Goal: Information Seeking & Learning: Understand process/instructions

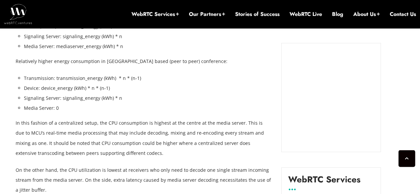
scroll to position [731, 0]
click at [86, 125] on p "In this fashion of a centralized setup, the CPU consumption is highest at the c…" at bounding box center [144, 138] width 256 height 40
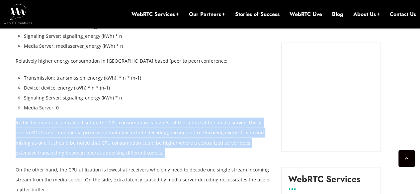
click at [86, 125] on p "In this fashion of a centralized setup, the CPU consumption is highest at the c…" at bounding box center [144, 138] width 256 height 40
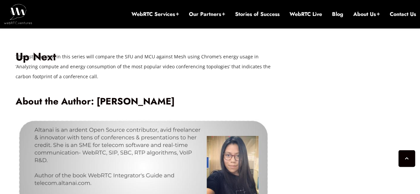
scroll to position [3727, 0]
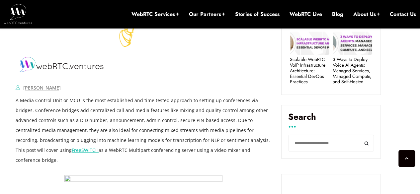
scroll to position [360, 0]
click at [175, 100] on p "A Media Control Unit or MCU is the most established and time tested approach to…" at bounding box center [144, 130] width 256 height 70
click at [51, 111] on p "A Media Control Unit or MCU is the most established and time tested approach to…" at bounding box center [144, 130] width 256 height 70
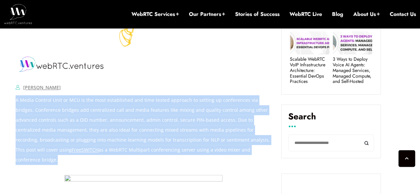
click at [51, 111] on p "A Media Control Unit or MCU is the most established and time tested approach to…" at bounding box center [144, 130] width 256 height 70
click at [78, 111] on p "A Media Control Unit or MCU is the most established and time tested approach to…" at bounding box center [144, 130] width 256 height 70
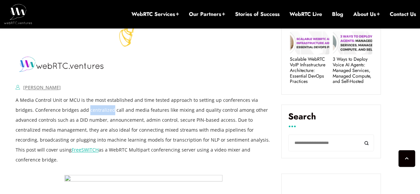
click at [78, 111] on p "A Media Control Unit or MCU is the most established and time tested approach to…" at bounding box center [144, 130] width 256 height 70
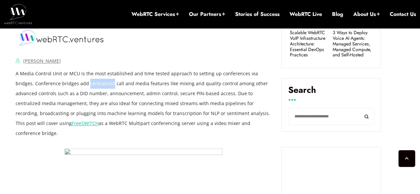
scroll to position [388, 0]
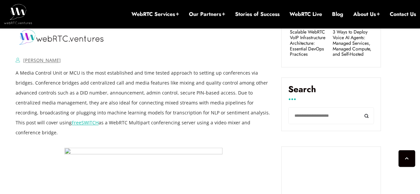
click at [104, 104] on p "A Media Control Unit or MCU is the most established and time tested approach to…" at bounding box center [144, 103] width 256 height 70
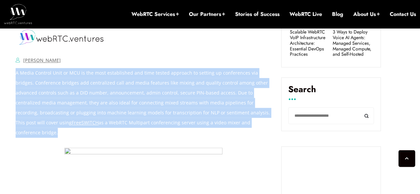
click at [104, 104] on p "A Media Control Unit or MCU is the most established and time tested approach to…" at bounding box center [144, 103] width 256 height 70
click at [150, 105] on p "A Media Control Unit or MCU is the most established and time tested approach to…" at bounding box center [144, 103] width 256 height 70
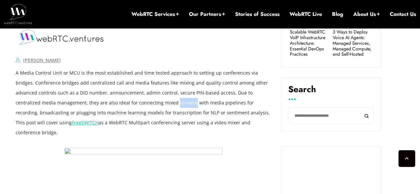
click at [150, 105] on p "A Media Control Unit or MCU is the most established and time tested approach to…" at bounding box center [144, 103] width 256 height 70
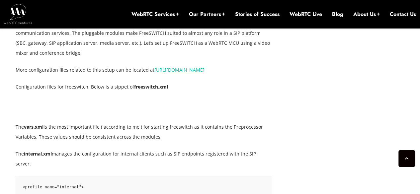
scroll to position [1145, 0]
click at [99, 109] on div at bounding box center [144, 107] width 256 height 10
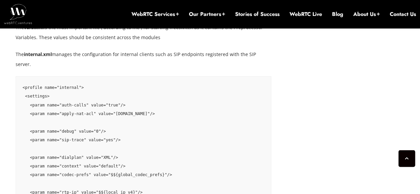
scroll to position [1252, 0]
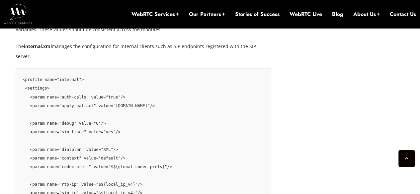
click at [76, 99] on pre "<profile name="internal"> <settings> <param name="auth-calls" value="true"/> <p…" at bounding box center [144, 158] width 256 height 180
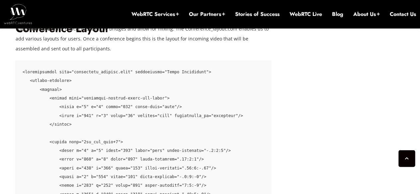
scroll to position [1539, 0]
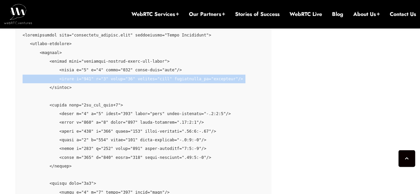
scroll to position [1576, 0]
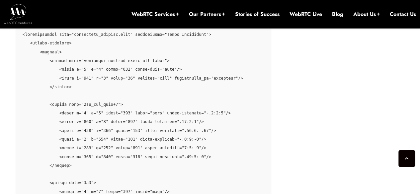
click at [133, 115] on pre at bounding box center [144, 187] width 256 height 329
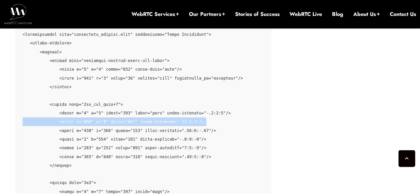
click at [133, 115] on pre at bounding box center [144, 187] width 256 height 329
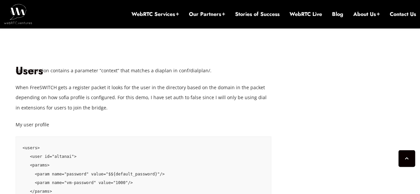
scroll to position [1925, 0]
click at [102, 94] on p "When FreeSWITCH gets a register packet it looks for the user in the directory b…" at bounding box center [144, 97] width 256 height 30
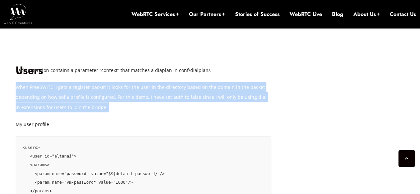
click at [102, 94] on p "When FreeSWITCH gets a register packet it looks for the user in the directory b…" at bounding box center [144, 97] width 256 height 30
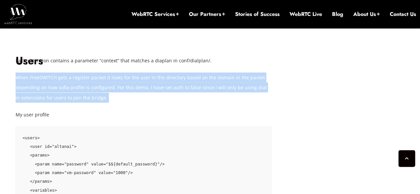
scroll to position [1935, 0]
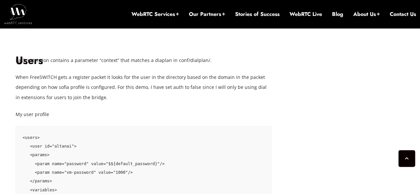
click at [138, 110] on p "My user profile" at bounding box center [144, 115] width 256 height 10
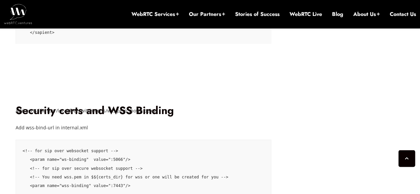
scroll to position [2639, 0]
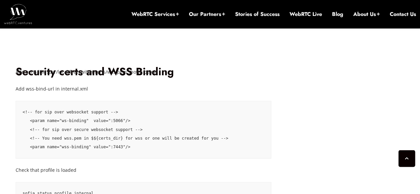
click at [108, 147] on code "<!-- for sip over websocket support --> <param name="ws-binding" value=":5066"/…" at bounding box center [126, 130] width 206 height 40
click at [109, 119] on code "<!-- for sip over websocket support --> <param name="ws-binding" value=":5066"/…" at bounding box center [126, 130] width 206 height 40
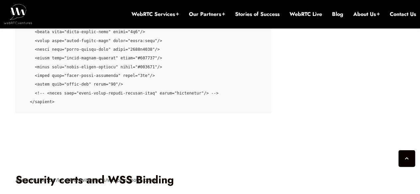
scroll to position [2496, 0]
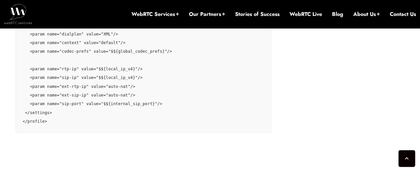
scroll to position [1313, 0]
